Goal: Task Accomplishment & Management: Complete application form

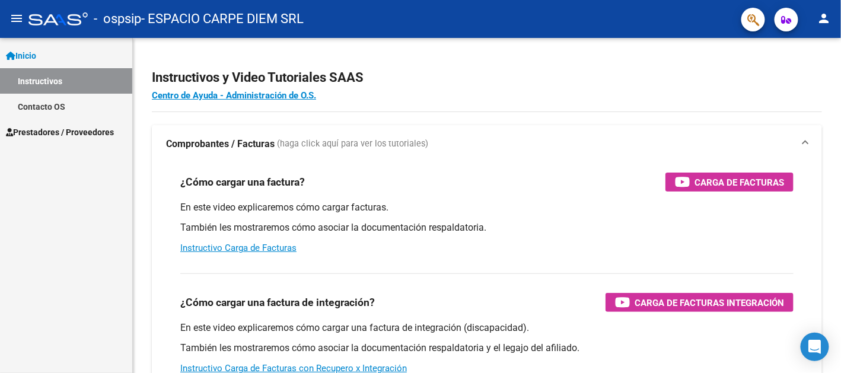
click at [76, 130] on span "Prestadores / Proveedores" at bounding box center [60, 132] width 108 height 13
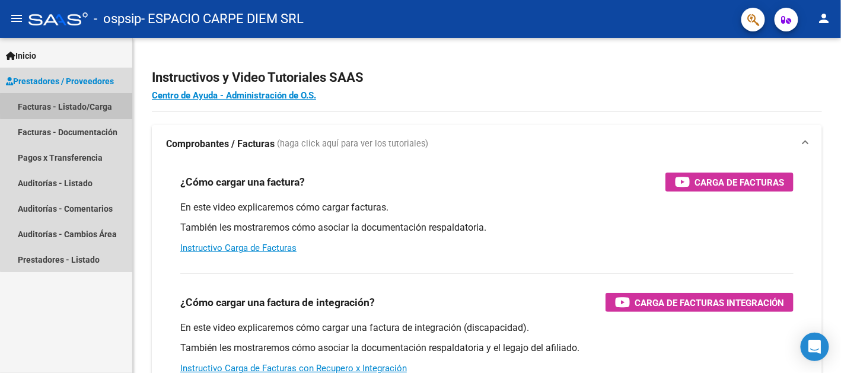
click at [82, 105] on link "Facturas - Listado/Carga" at bounding box center [66, 106] width 132 height 25
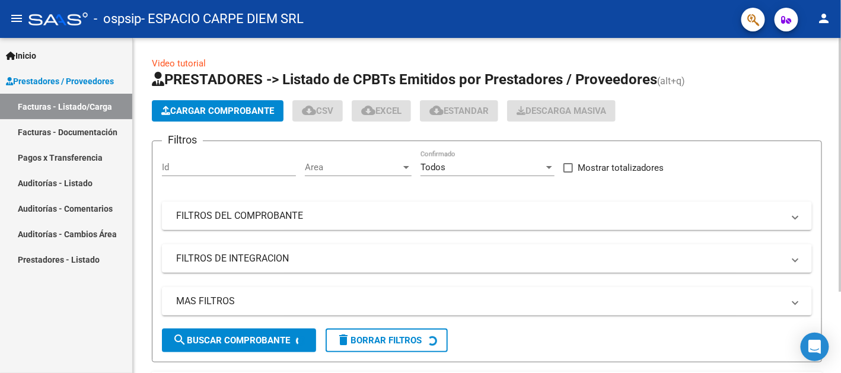
click at [205, 109] on span "Cargar Comprobante" at bounding box center [217, 111] width 113 height 11
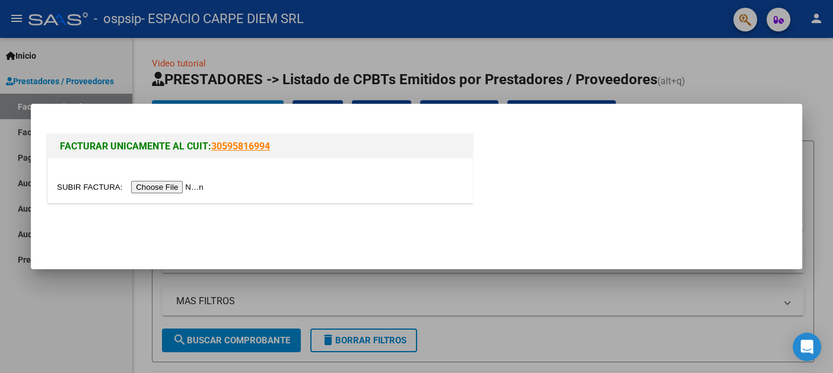
click at [173, 187] on input "file" at bounding box center [132, 187] width 150 height 12
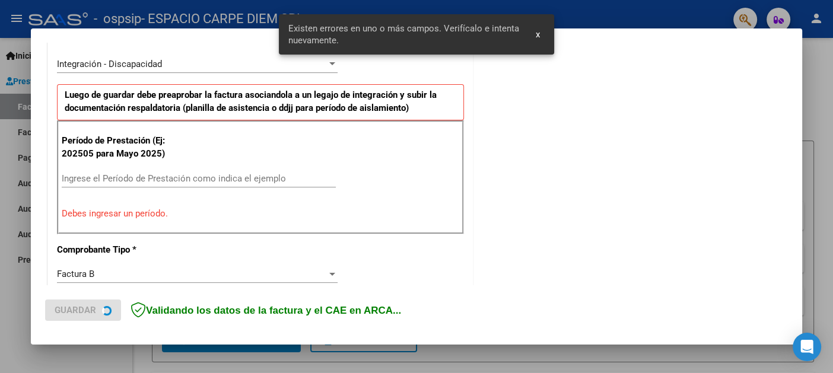
scroll to position [289, 0]
click at [138, 175] on input "Ingrese el Período de Prestación como indica el ejemplo" at bounding box center [199, 178] width 274 height 11
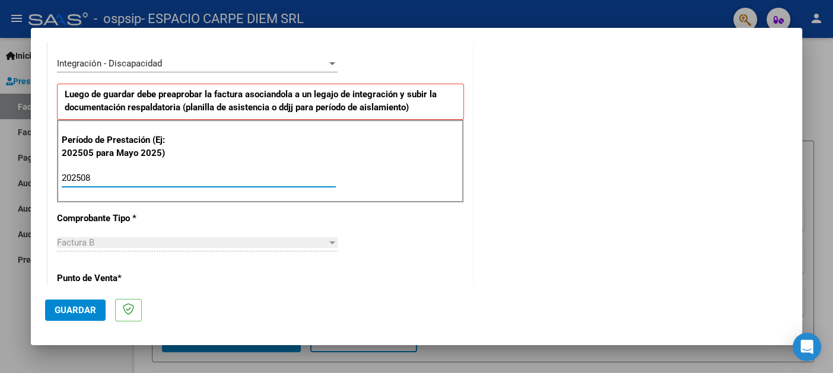
type input "202508"
click at [333, 213] on div "CUIT * 30-71705629-5 Ingresar CUIT ANALISIS PRESTADOR ESPACIO CARPE DIEM SRL AR…" at bounding box center [260, 347] width 425 height 892
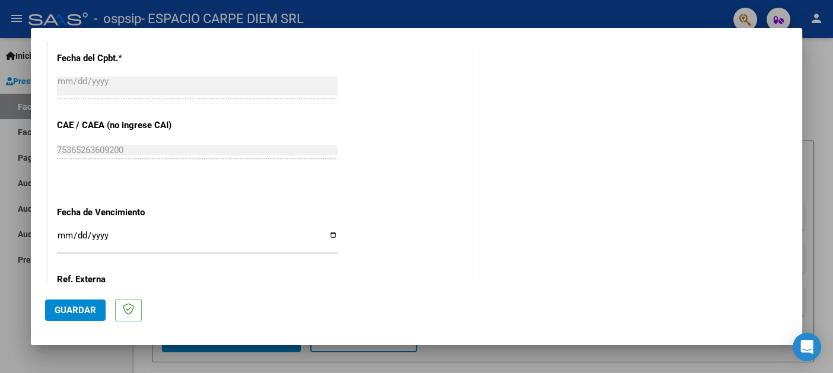
scroll to position [798, 0]
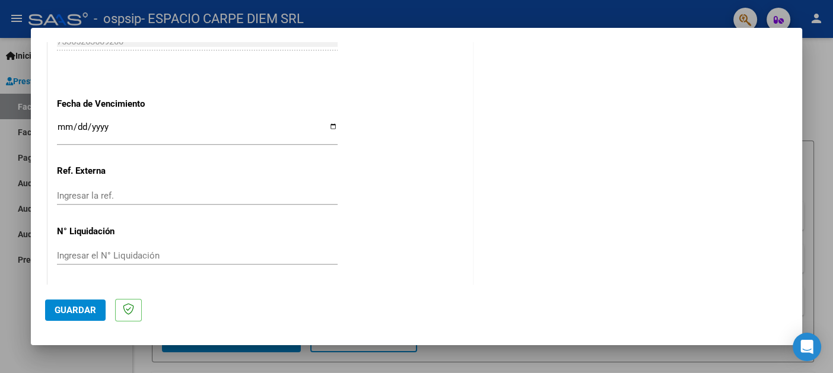
click at [88, 311] on span "Guardar" at bounding box center [76, 310] width 42 height 11
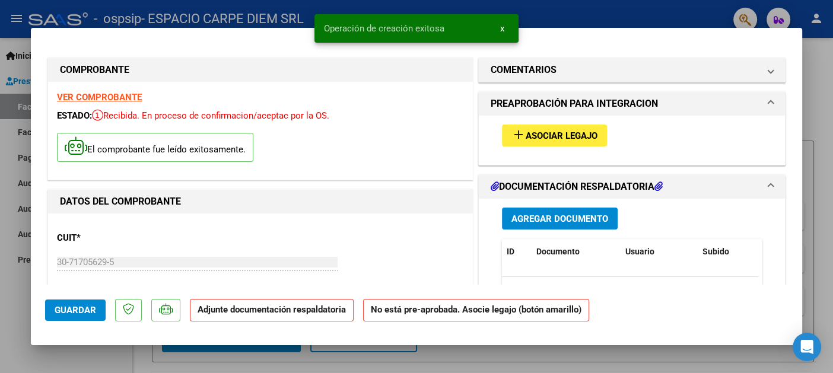
click at [517, 215] on span "Agregar Documento" at bounding box center [559, 218] width 97 height 11
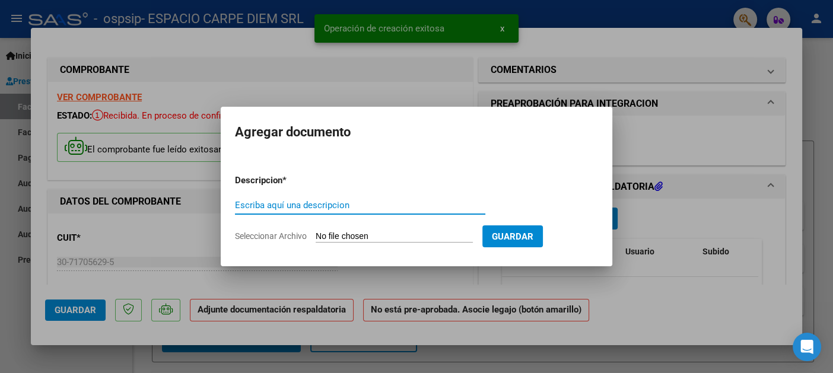
click at [345, 210] on input "Escriba aquí una descripcion" at bounding box center [360, 205] width 250 height 11
click at [339, 233] on input "Seleccionar Archivo" at bounding box center [393, 236] width 157 height 11
type input "C:\fakepath\[PERSON_NAME] - Presentismo [DATE].pdf"
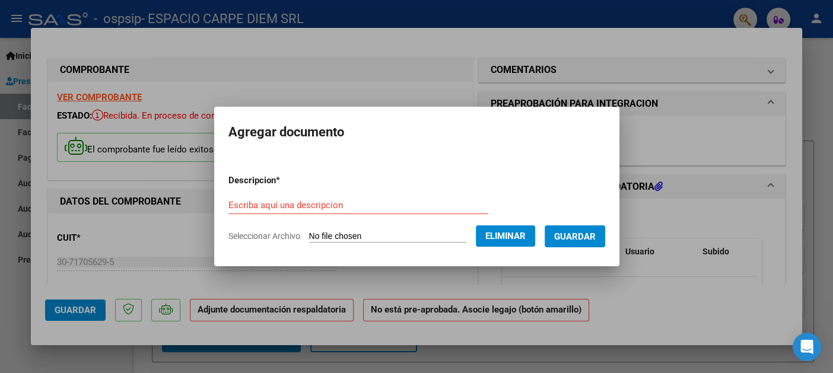
click at [304, 204] on input "Escriba aquí una descripcion" at bounding box center [358, 205] width 260 height 11
type input "Presentismo [PERSON_NAME]"
click at [591, 243] on button "Guardar" at bounding box center [574, 236] width 60 height 22
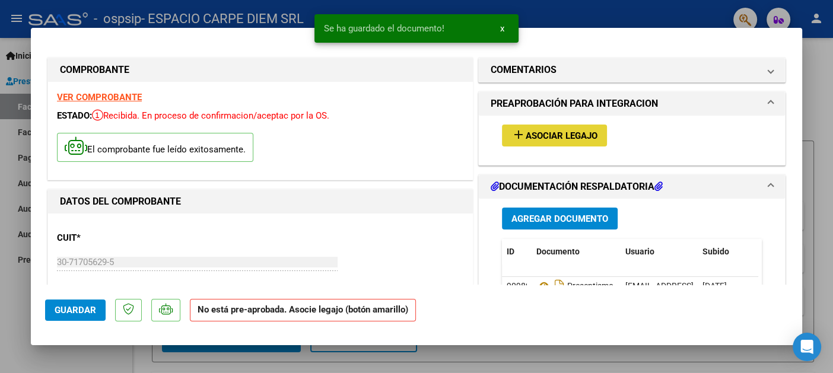
click at [574, 138] on span "Asociar Legajo" at bounding box center [561, 135] width 72 height 11
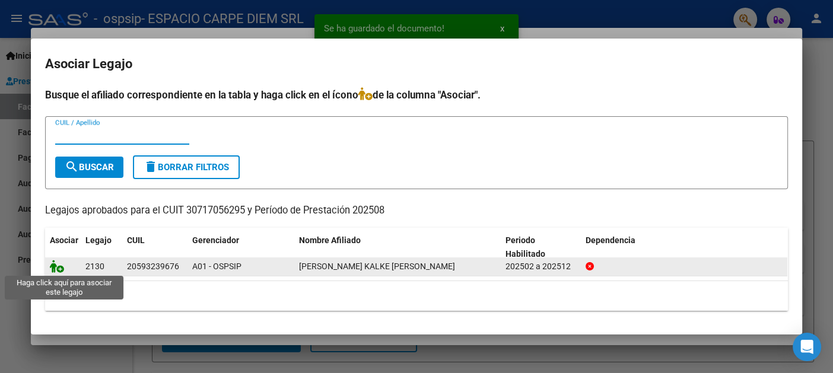
click at [52, 266] on icon at bounding box center [57, 266] width 14 height 13
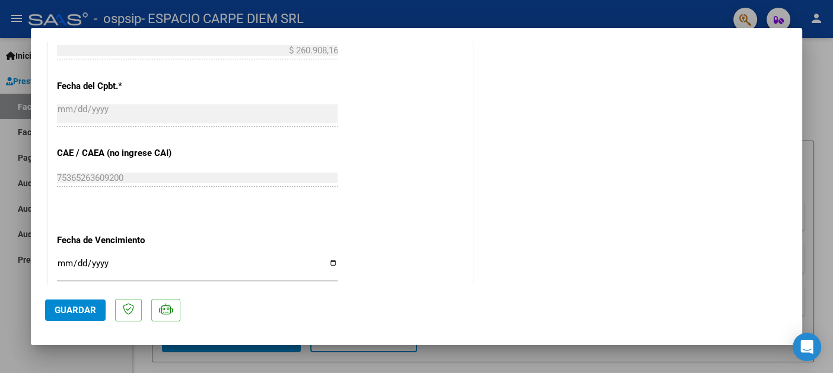
scroll to position [817, 0]
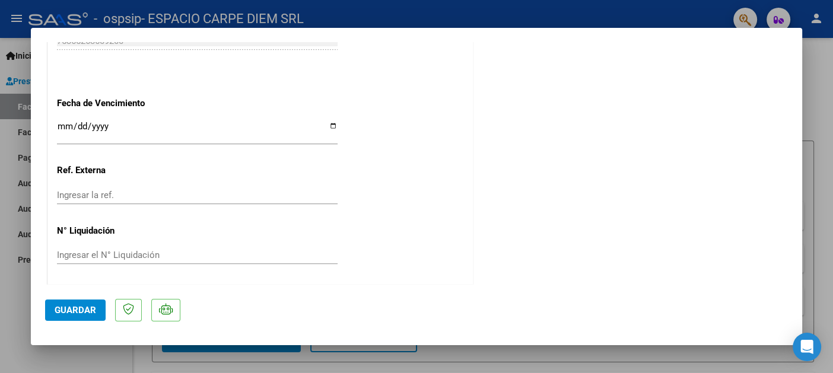
click at [80, 305] on span "Guardar" at bounding box center [76, 310] width 42 height 11
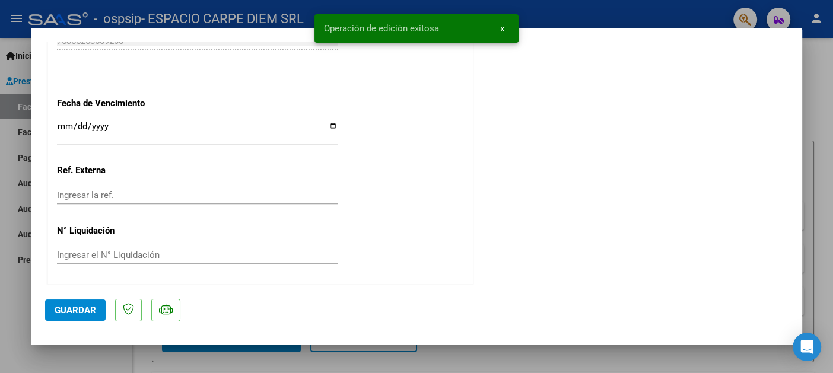
click at [18, 296] on div at bounding box center [416, 186] width 833 height 373
type input "$ 0,00"
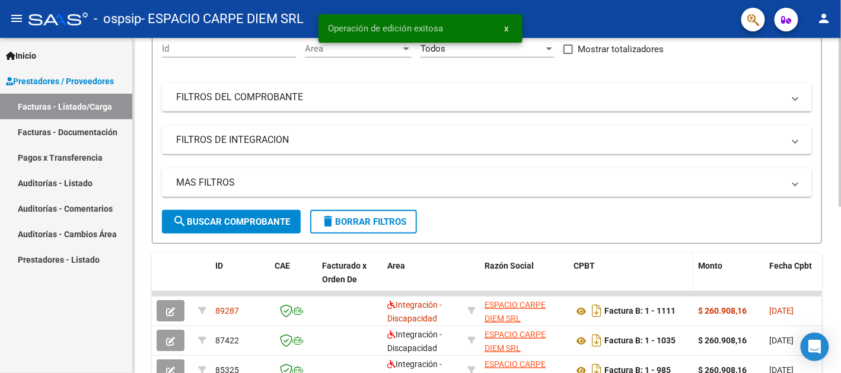
scroll to position [177, 0]
